Goal: Transaction & Acquisition: Download file/media

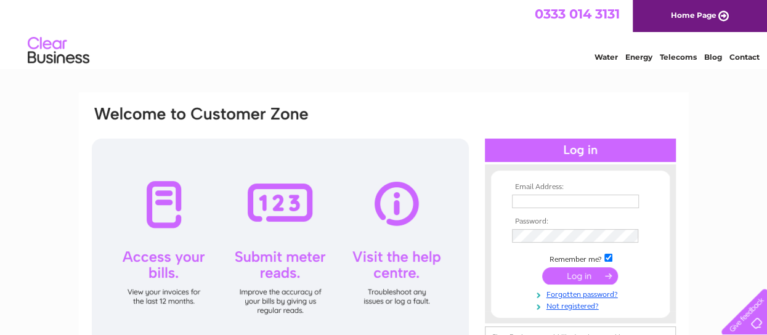
click at [287, 226] on div at bounding box center [280, 247] width 377 height 216
click at [520, 205] on input "text" at bounding box center [576, 202] width 128 height 15
type input "jkjmangapps@gmail.com"
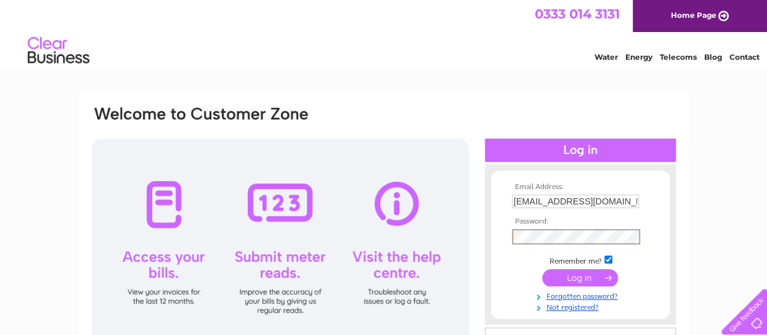
click at [583, 278] on input "submit" at bounding box center [580, 277] width 76 height 17
click at [577, 273] on input "submit" at bounding box center [580, 275] width 76 height 17
click at [581, 149] on div at bounding box center [580, 150] width 191 height 23
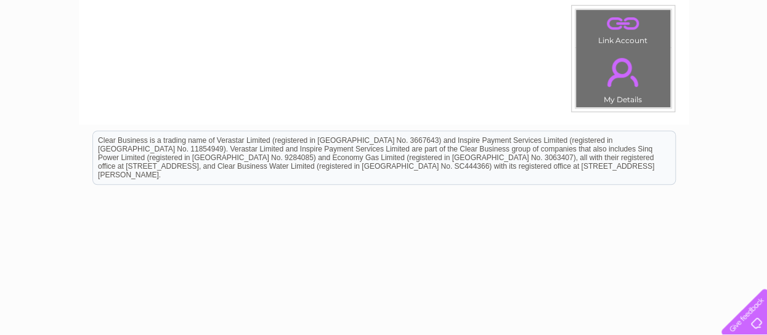
scroll to position [456, 0]
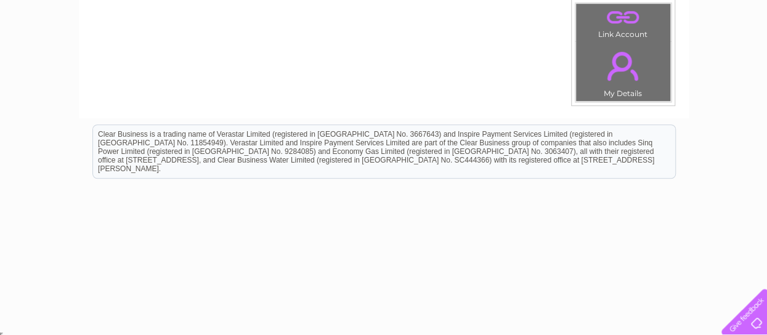
drag, startPoint x: 768, startPoint y: 327, endPoint x: 718, endPoint y: 115, distance: 217.8
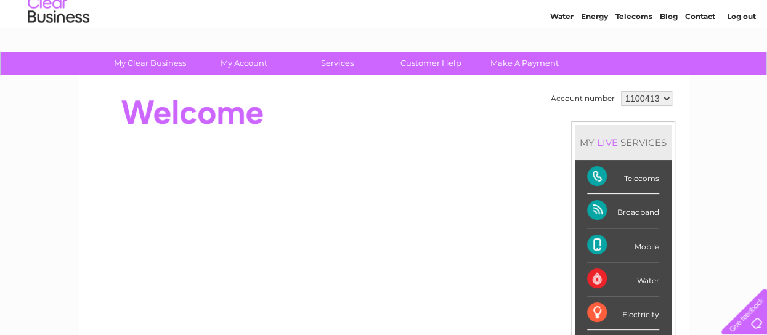
scroll to position [37, 0]
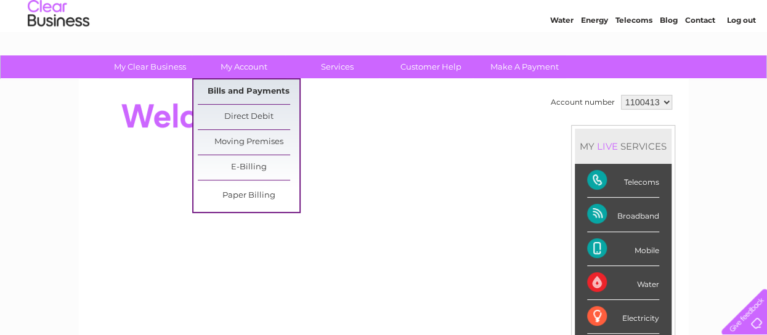
click at [260, 89] on link "Bills and Payments" at bounding box center [249, 92] width 102 height 25
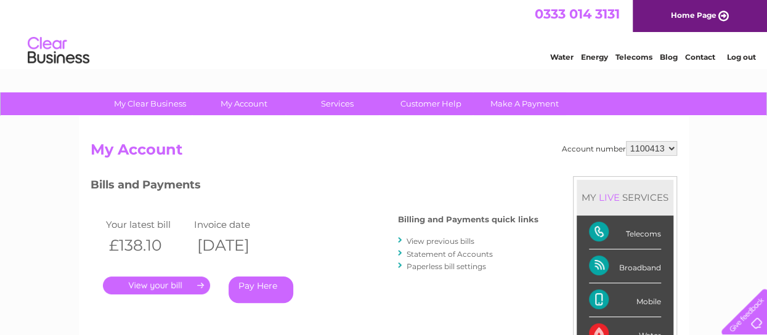
click at [445, 253] on link "Statement of Accounts" at bounding box center [450, 254] width 86 height 9
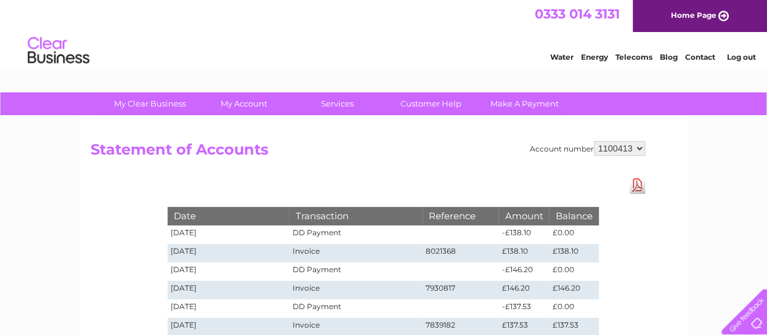
click at [445, 253] on td "8021368" at bounding box center [461, 253] width 76 height 18
drag, startPoint x: 0, startPoint y: 0, endPoint x: 394, endPoint y: 247, distance: 465.5
click at [394, 247] on tr "11/08/2025 Invoice 8021368 £138.10 £138.10" at bounding box center [383, 253] width 431 height 18
click at [307, 253] on td "Invoice" at bounding box center [355, 253] width 133 height 18
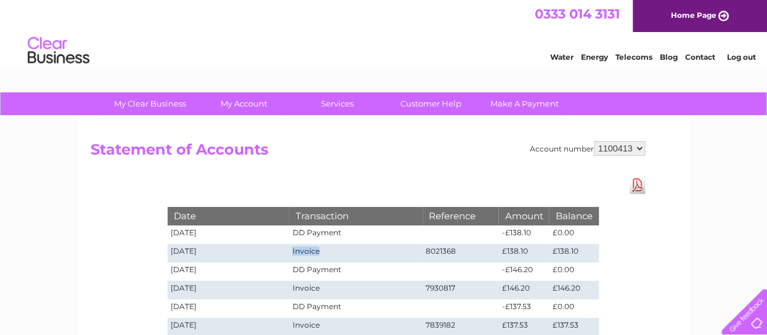
click at [307, 253] on td "Invoice" at bounding box center [355, 253] width 133 height 18
click at [192, 251] on td "[DATE]" at bounding box center [229, 253] width 122 height 18
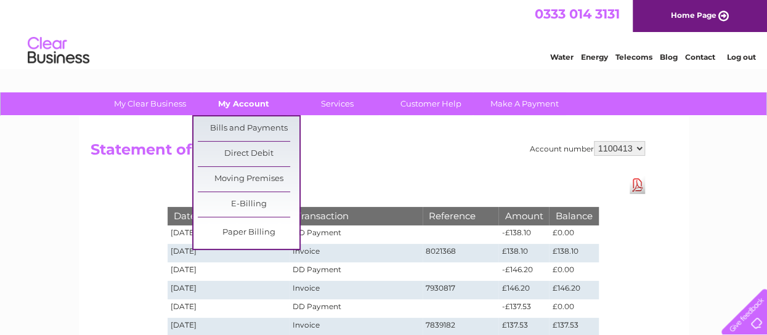
click at [240, 103] on link "My Account" at bounding box center [244, 103] width 102 height 23
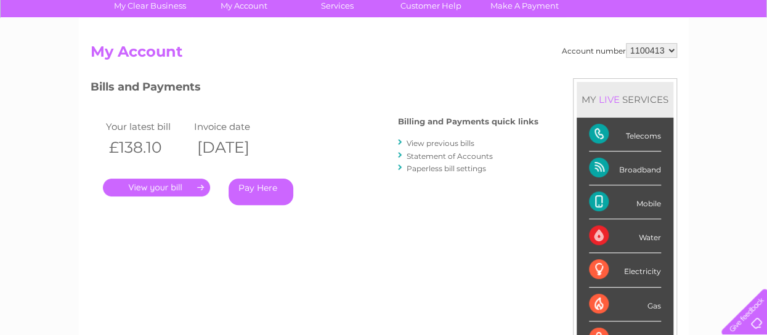
scroll to position [99, 0]
click at [158, 182] on link "." at bounding box center [156, 187] width 107 height 18
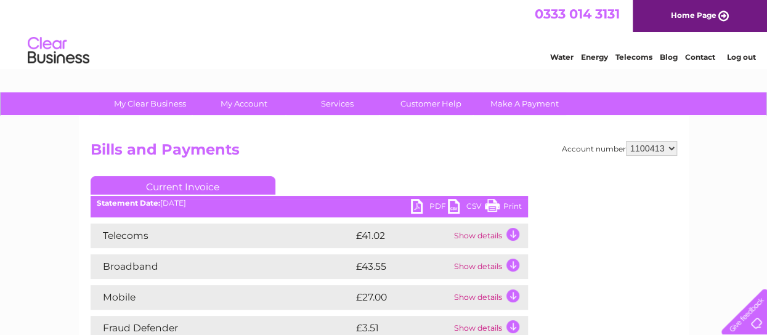
click at [419, 208] on link "PDF" at bounding box center [429, 208] width 37 height 18
